Goal: Task Accomplishment & Management: Manage account settings

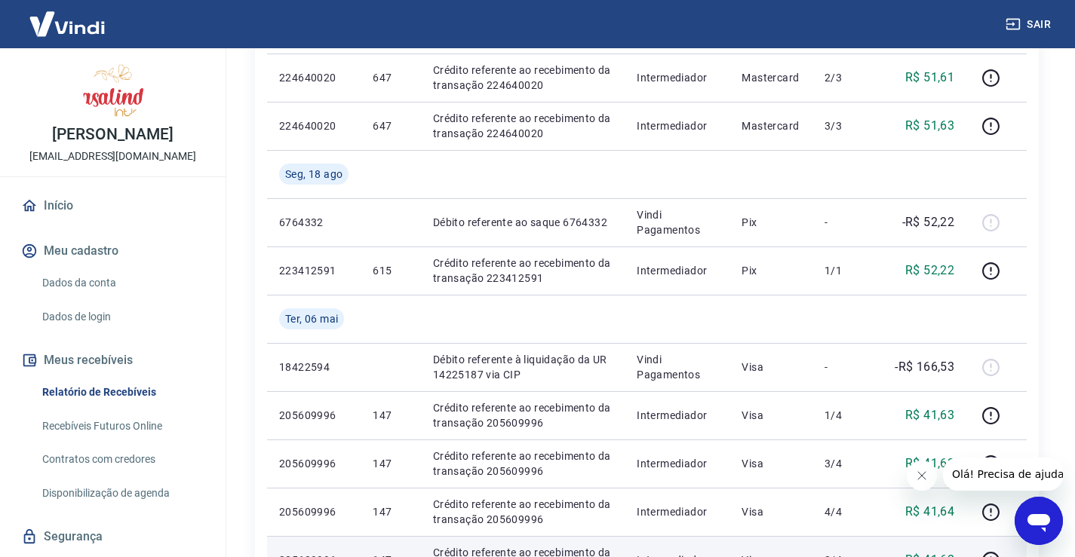
scroll to position [566, 0]
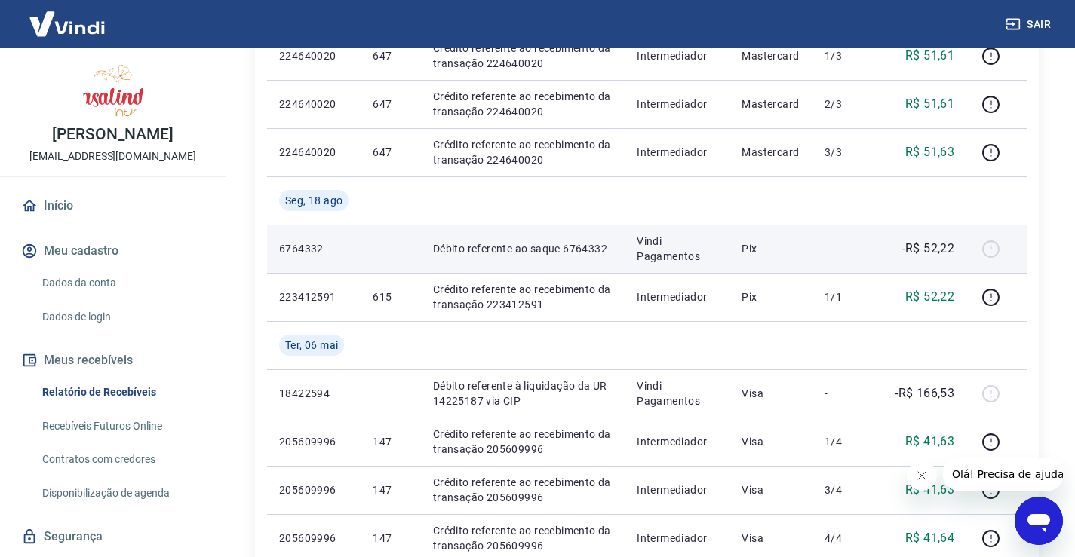
click at [526, 254] on p "Débito referente ao saque 6764332" at bounding box center [522, 248] width 179 height 15
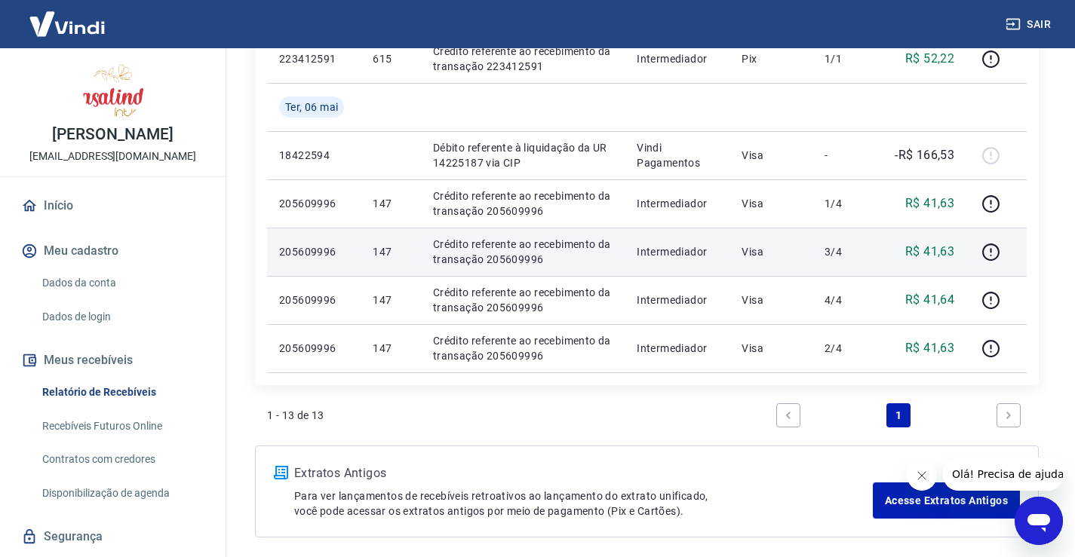
scroll to position [868, 0]
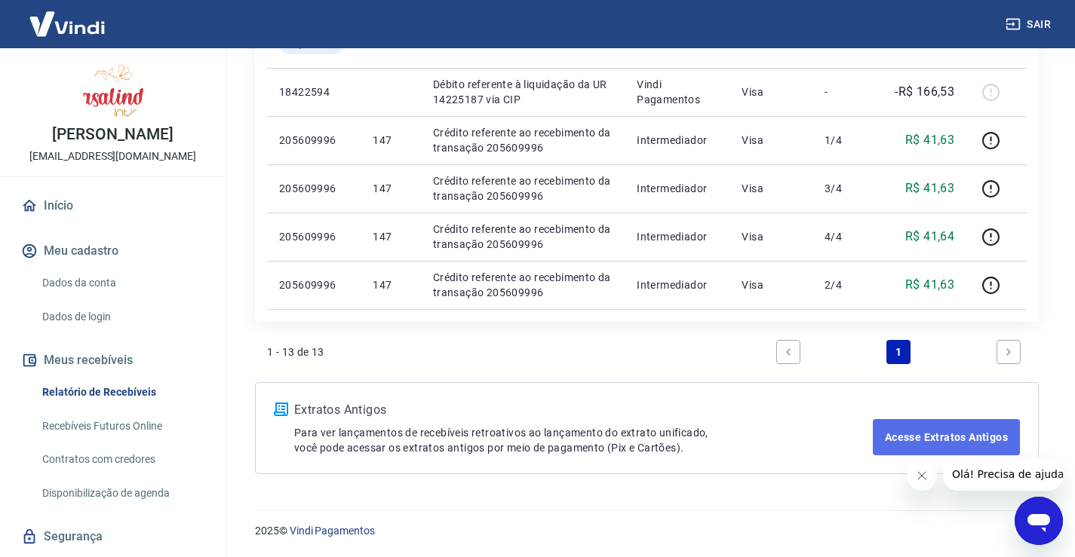
click at [970, 431] on link "Acesse Extratos Antigos" at bounding box center [945, 437] width 147 height 36
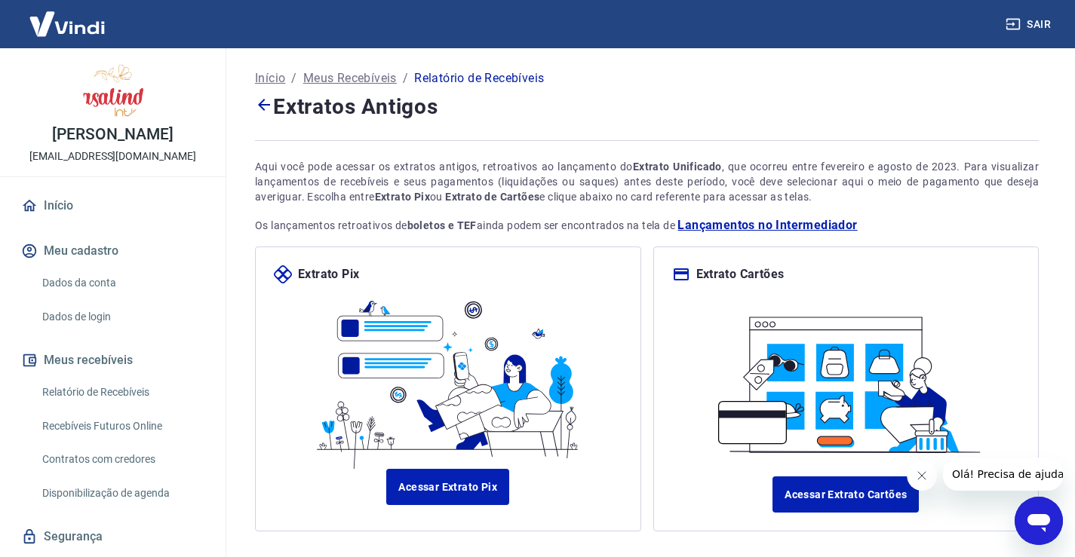
click at [265, 100] on icon at bounding box center [264, 105] width 18 height 18
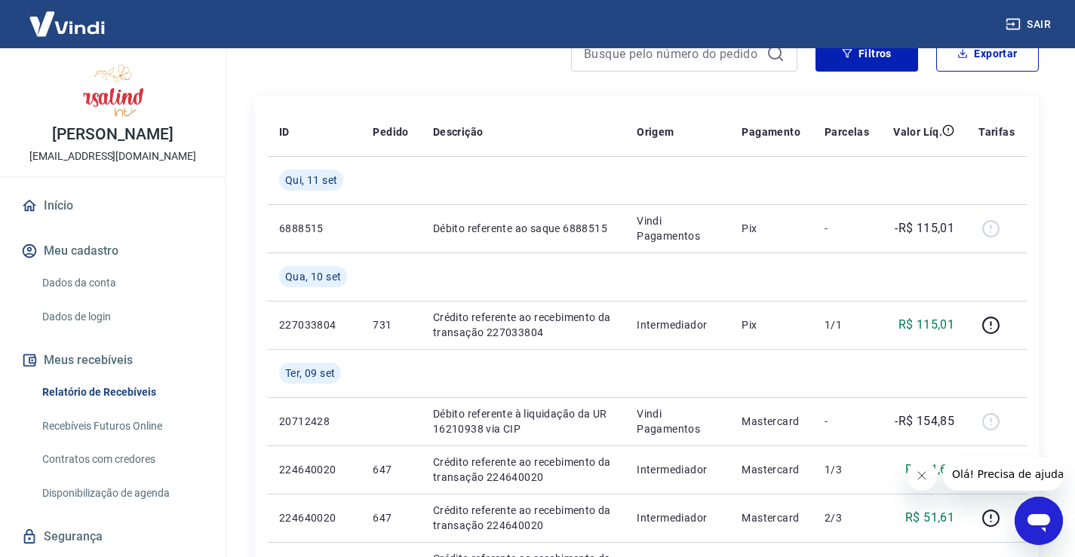
scroll to position [151, 0]
